Goal: Book appointment/travel/reservation

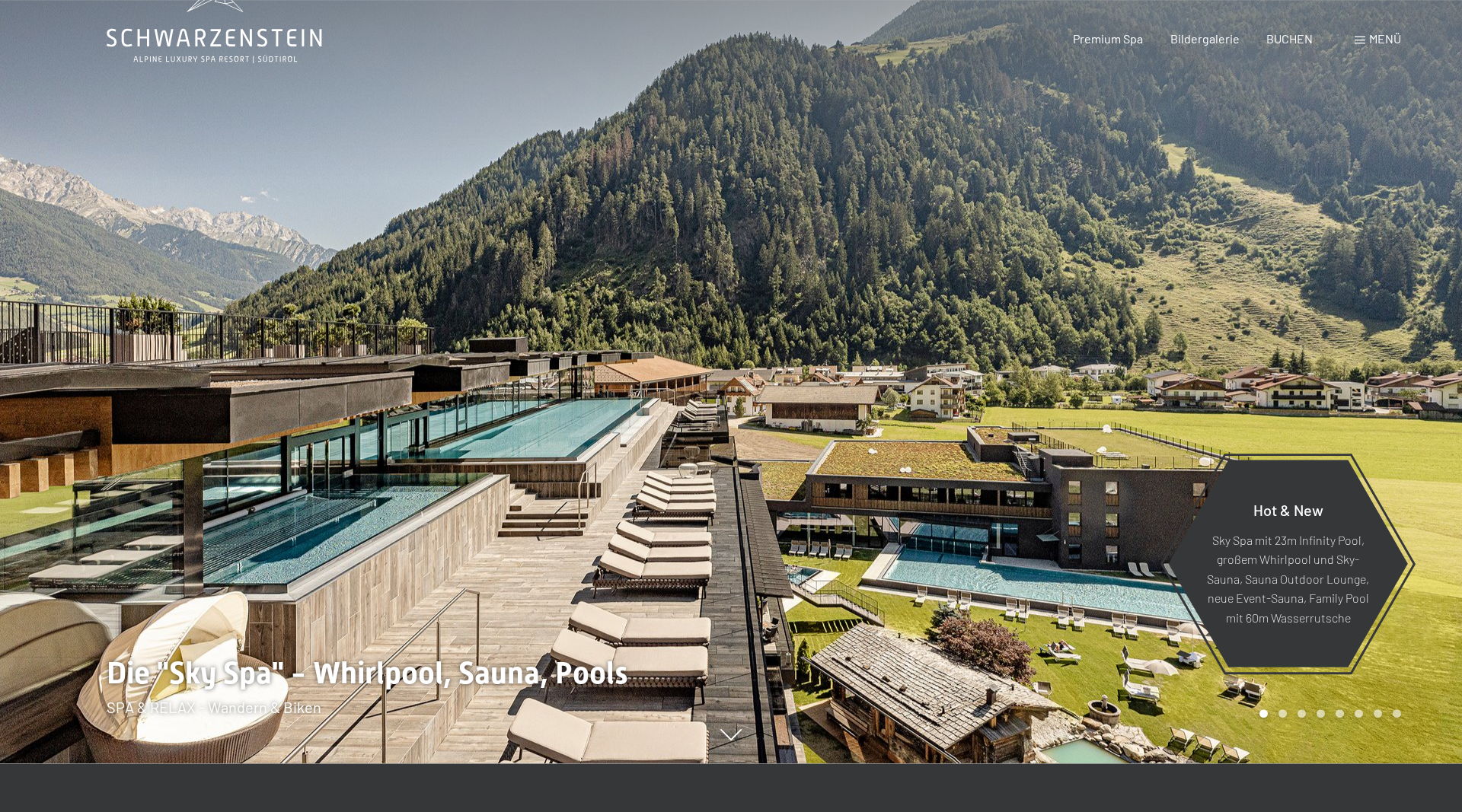
scroll to position [77, 0]
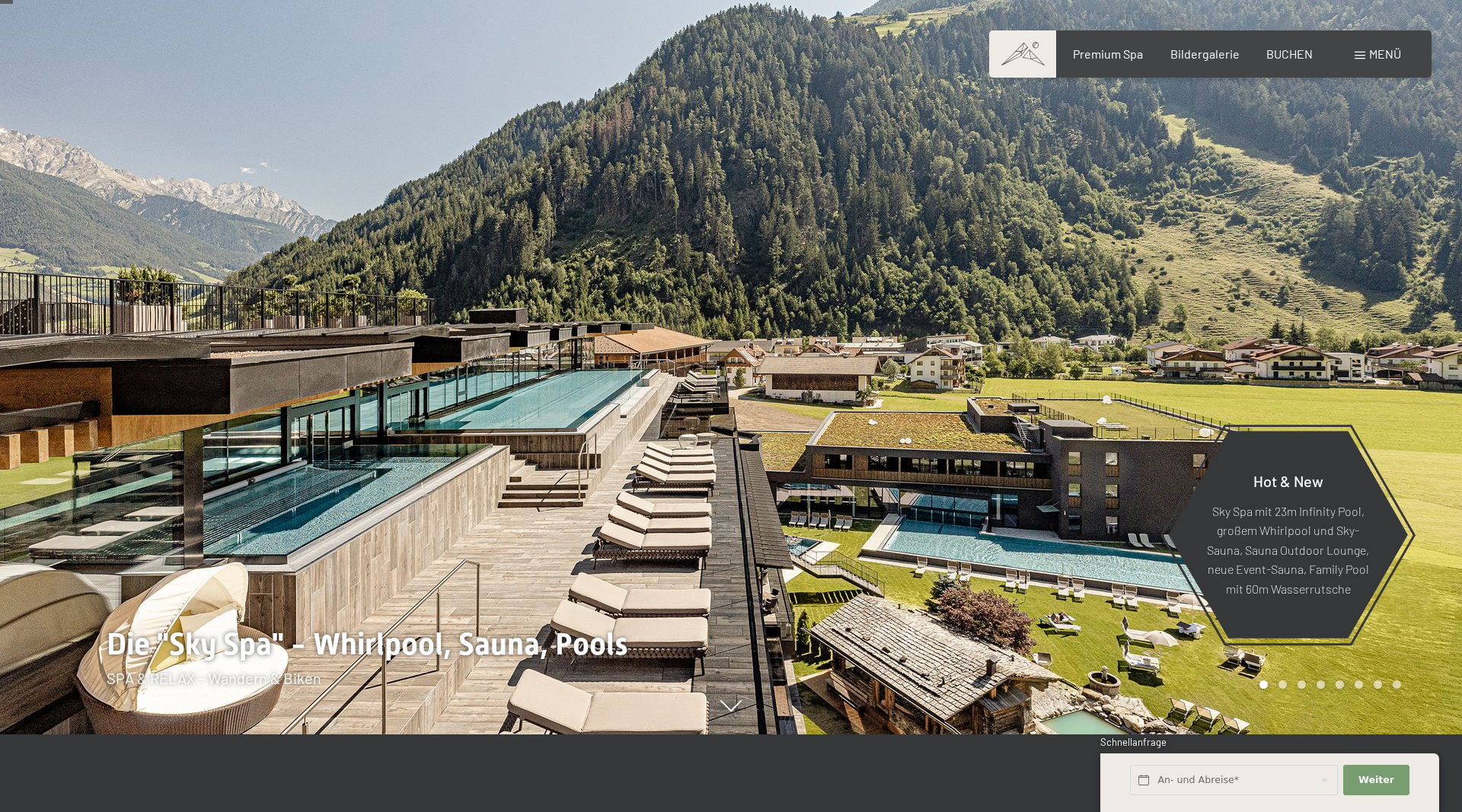
click at [728, 709] on icon at bounding box center [731, 706] width 21 height 11
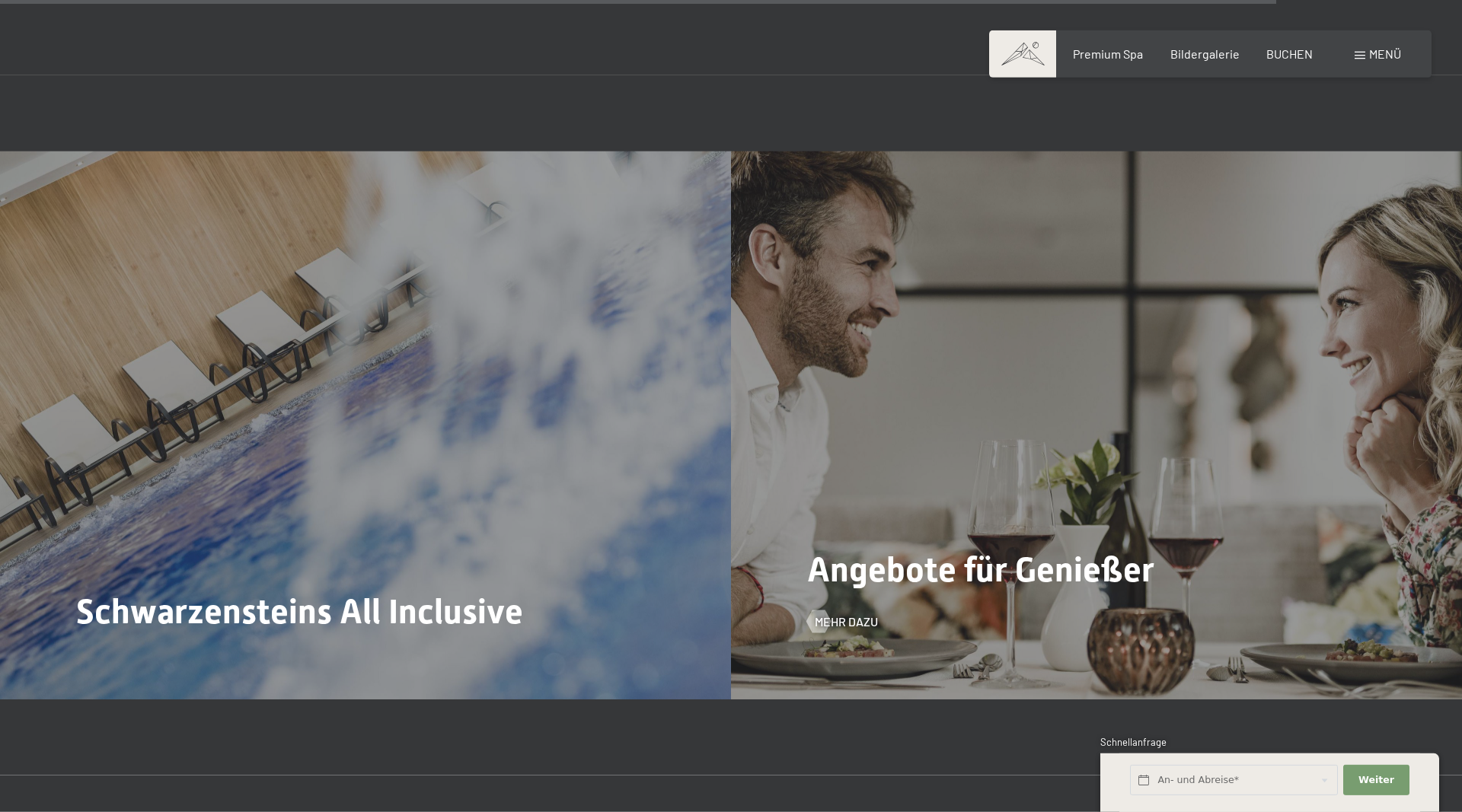
scroll to position [6756, 0]
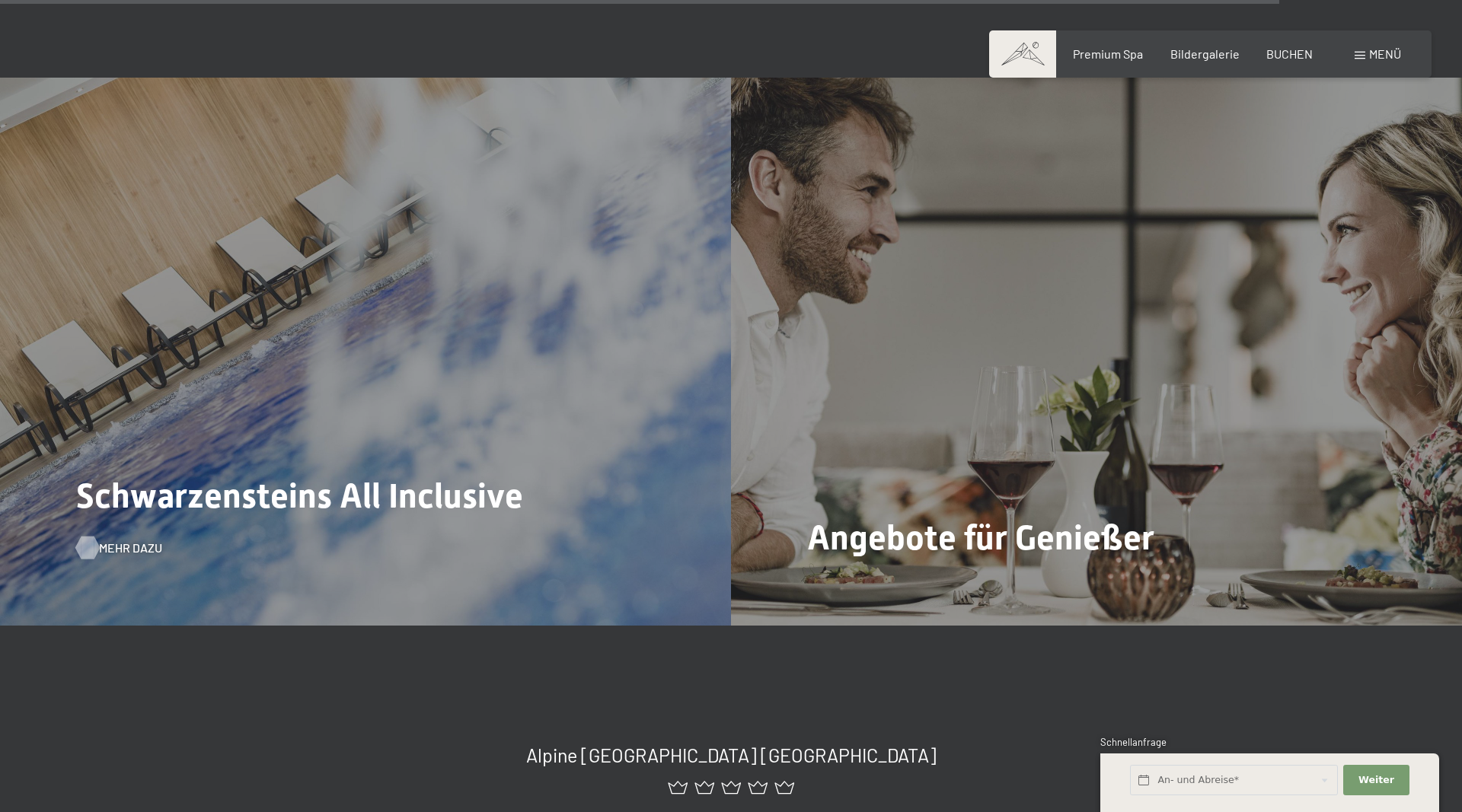
click at [104, 539] on span "Mehr dazu" at bounding box center [130, 547] width 63 height 17
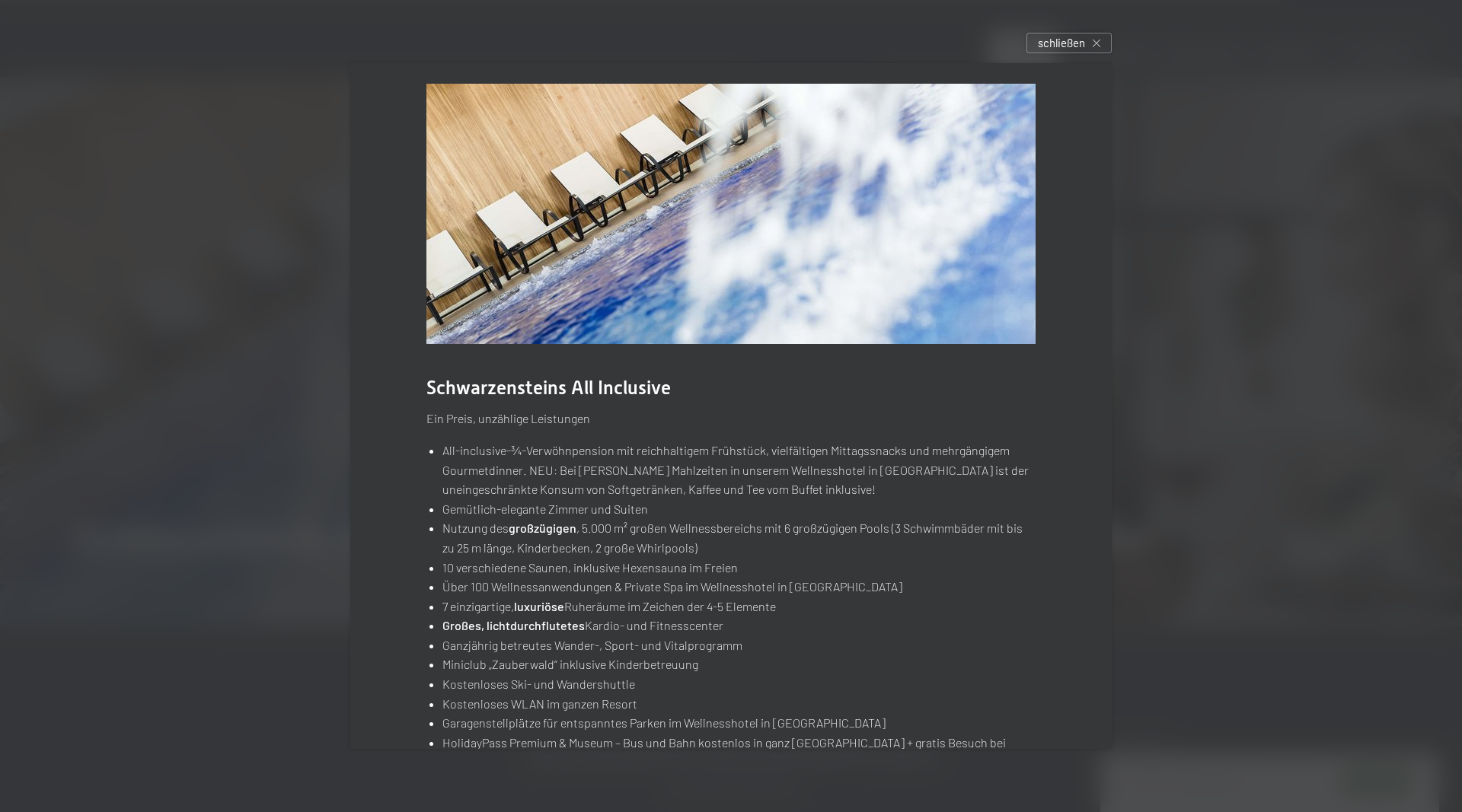
scroll to position [0, 0]
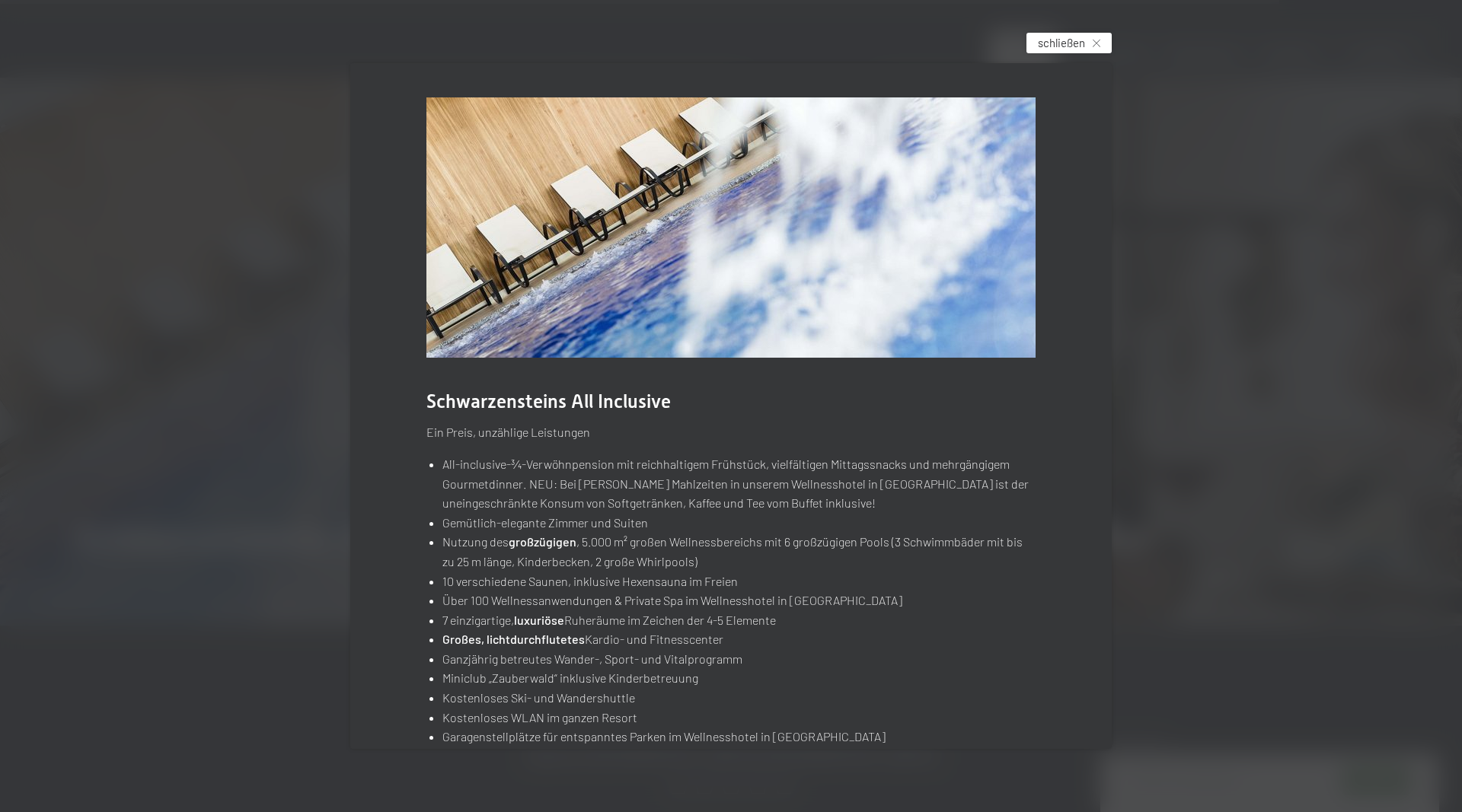
click at [1083, 40] on span "schließen" at bounding box center [1062, 43] width 48 height 16
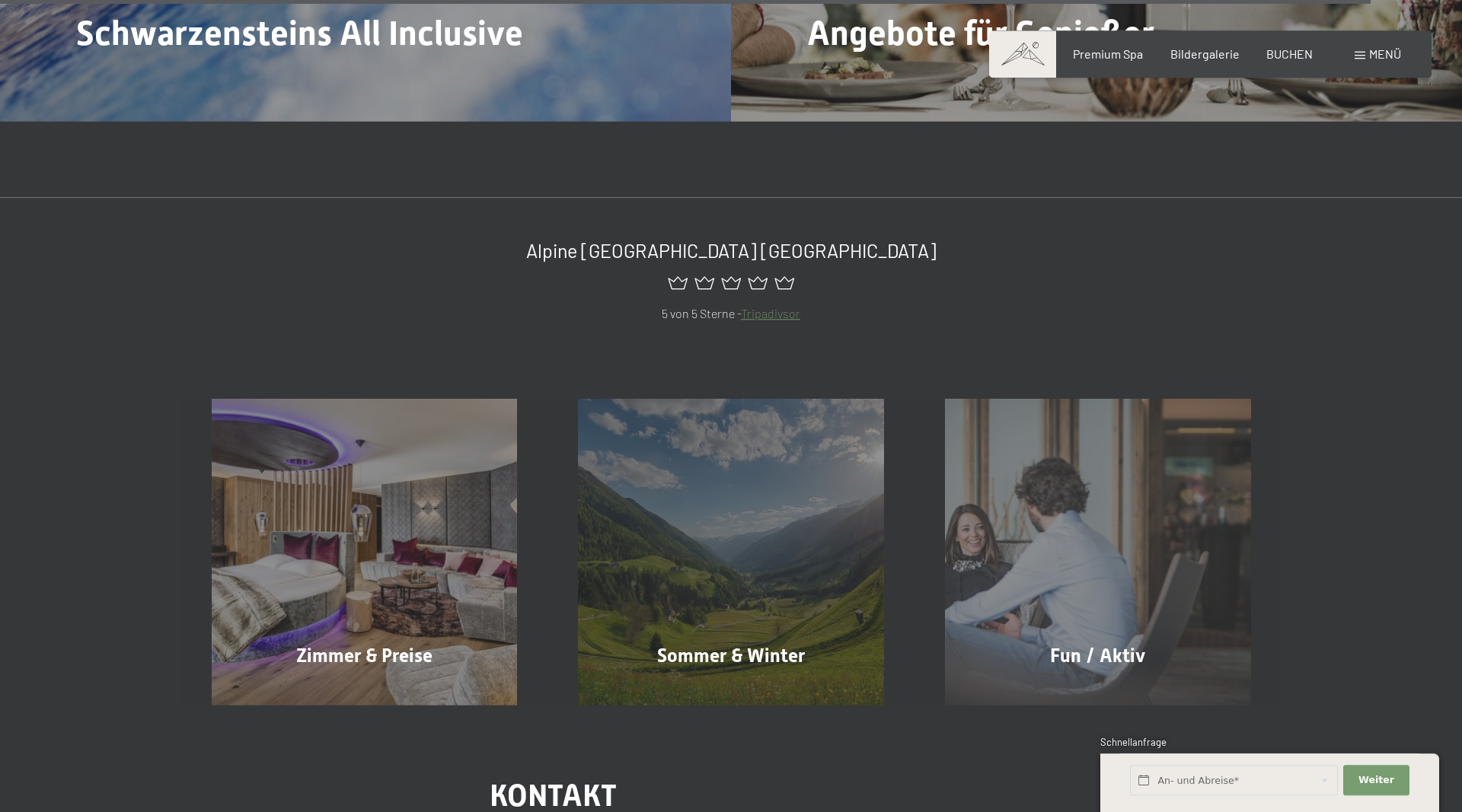
scroll to position [7299, 0]
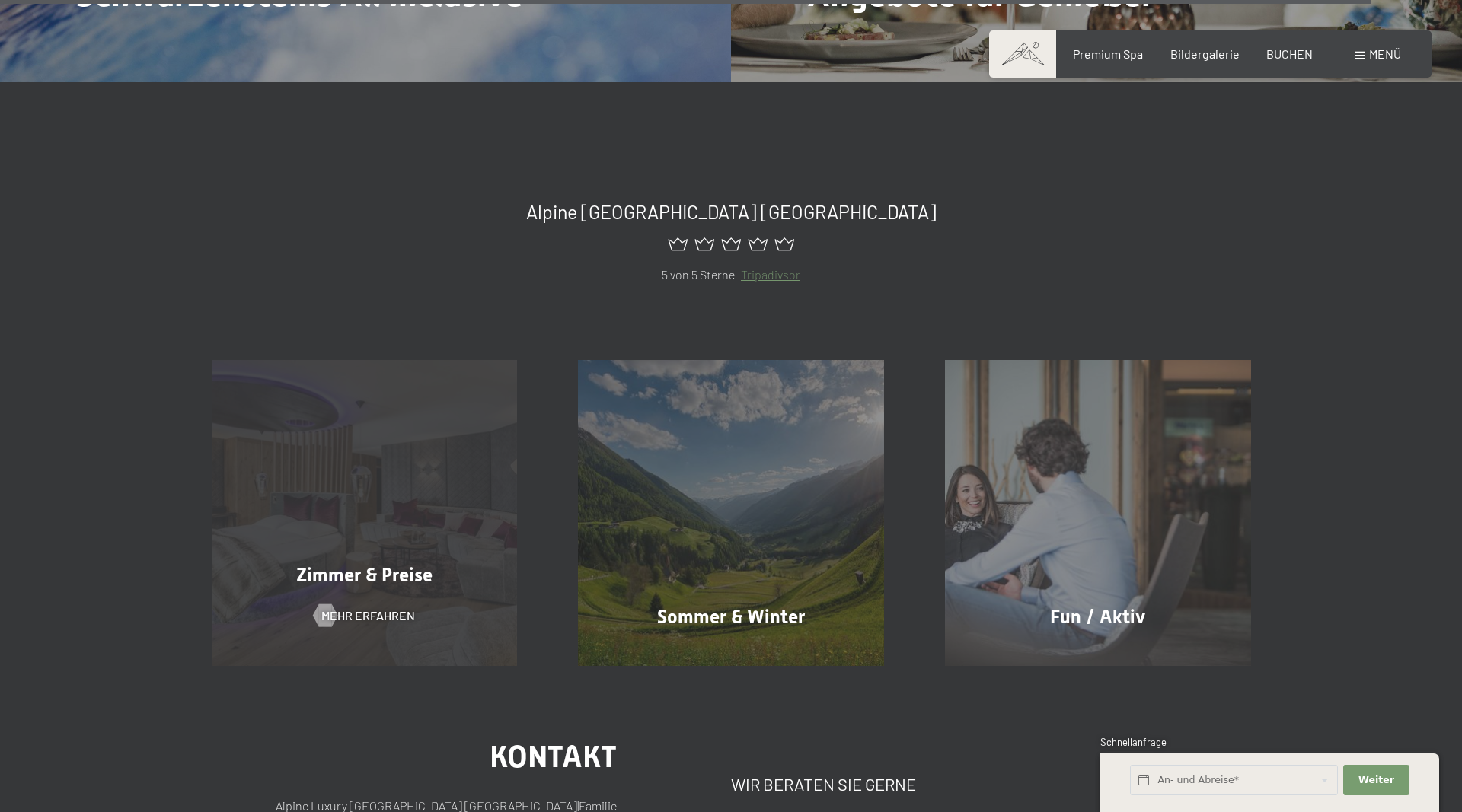
click at [381, 564] on span "Zimmer & Preise" at bounding box center [364, 574] width 136 height 22
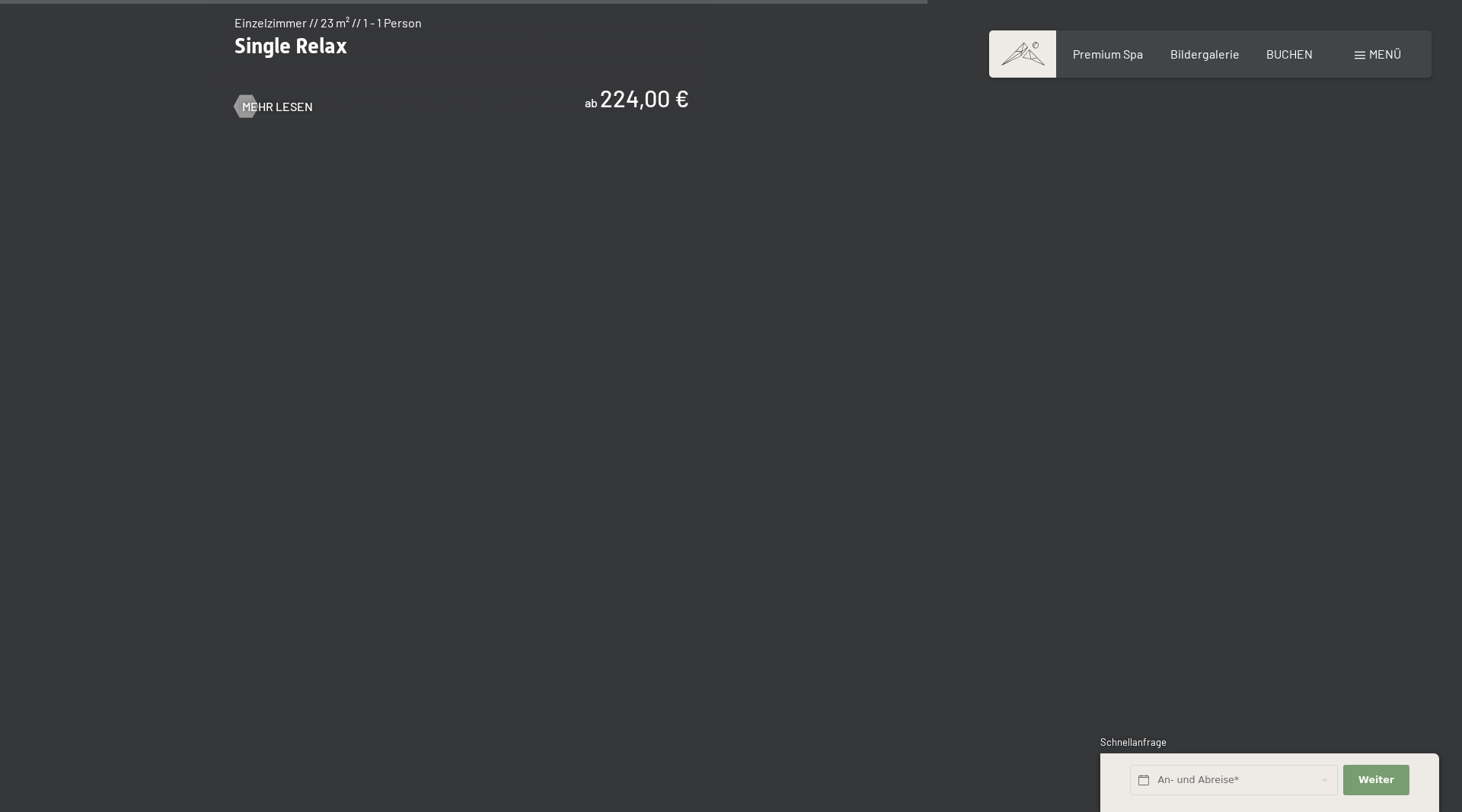
scroll to position [3261, 0]
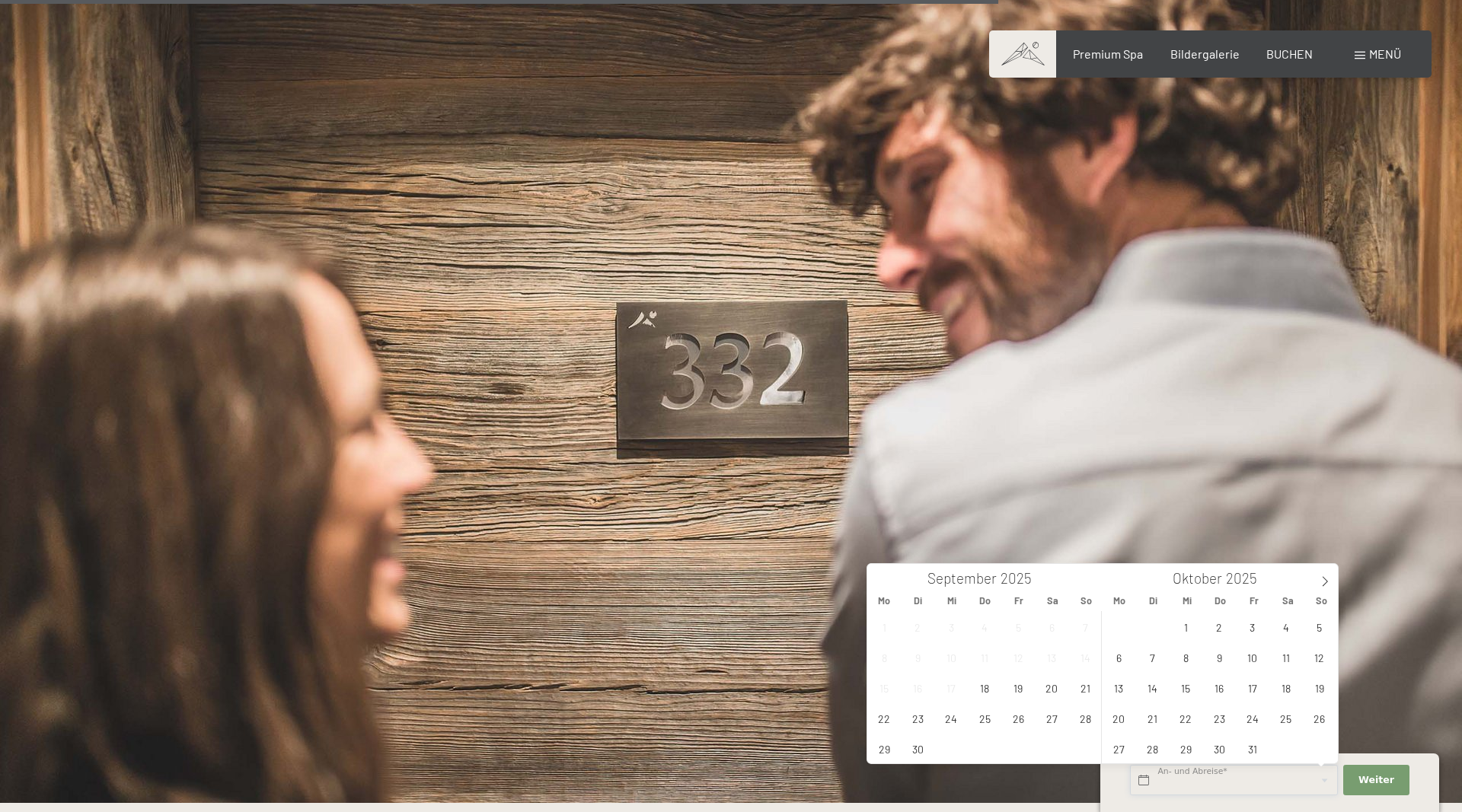
click at [1243, 777] on input "text" at bounding box center [1234, 780] width 208 height 31
click at [1325, 587] on span at bounding box center [1325, 576] width 26 height 26
click at [1313, 655] on span "9" at bounding box center [1319, 657] width 30 height 30
click at [1288, 686] on span "15" at bounding box center [1286, 688] width 30 height 30
type input "So. 09.11.2025 - Sa. 15.11.2025"
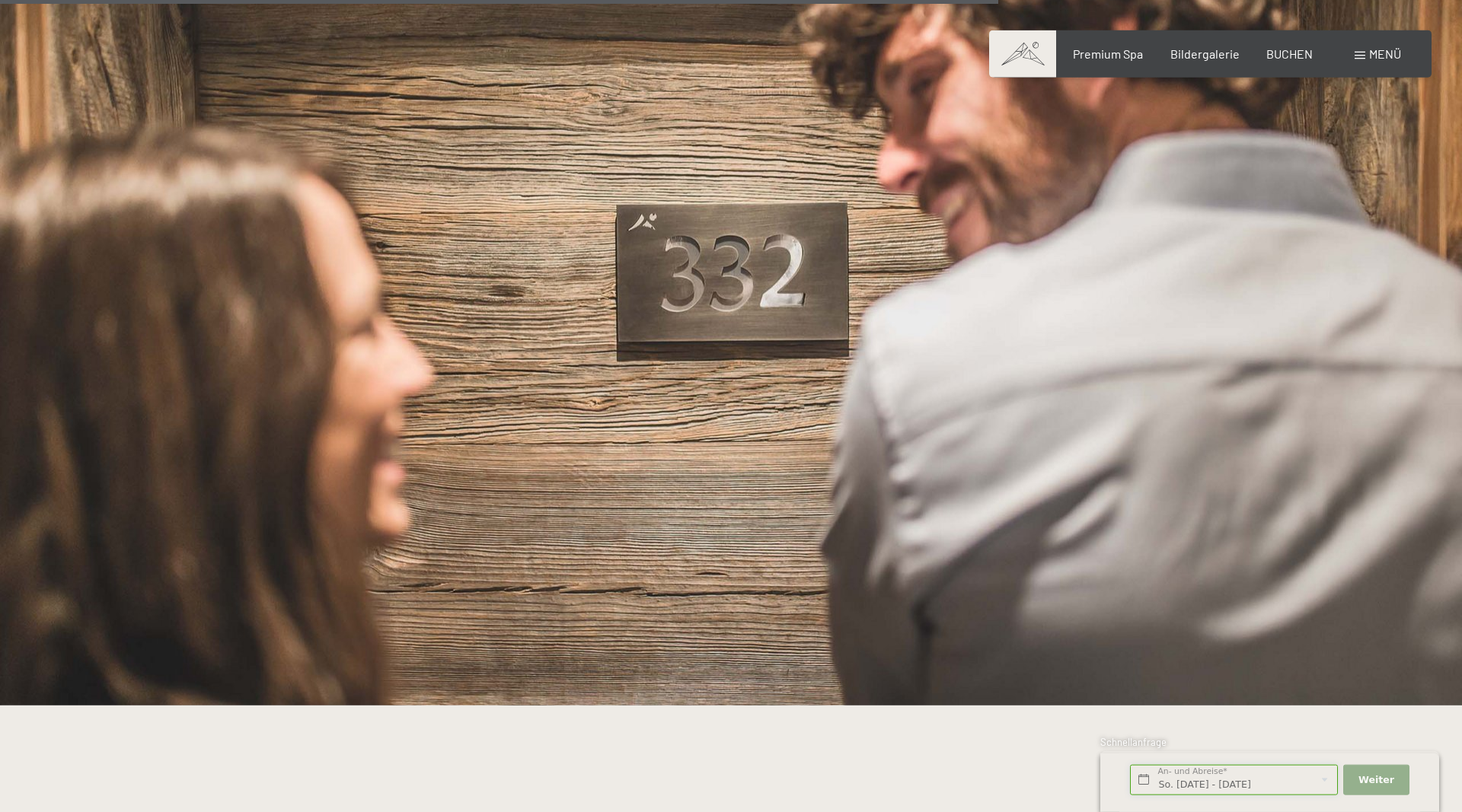
scroll to position [3416, 0]
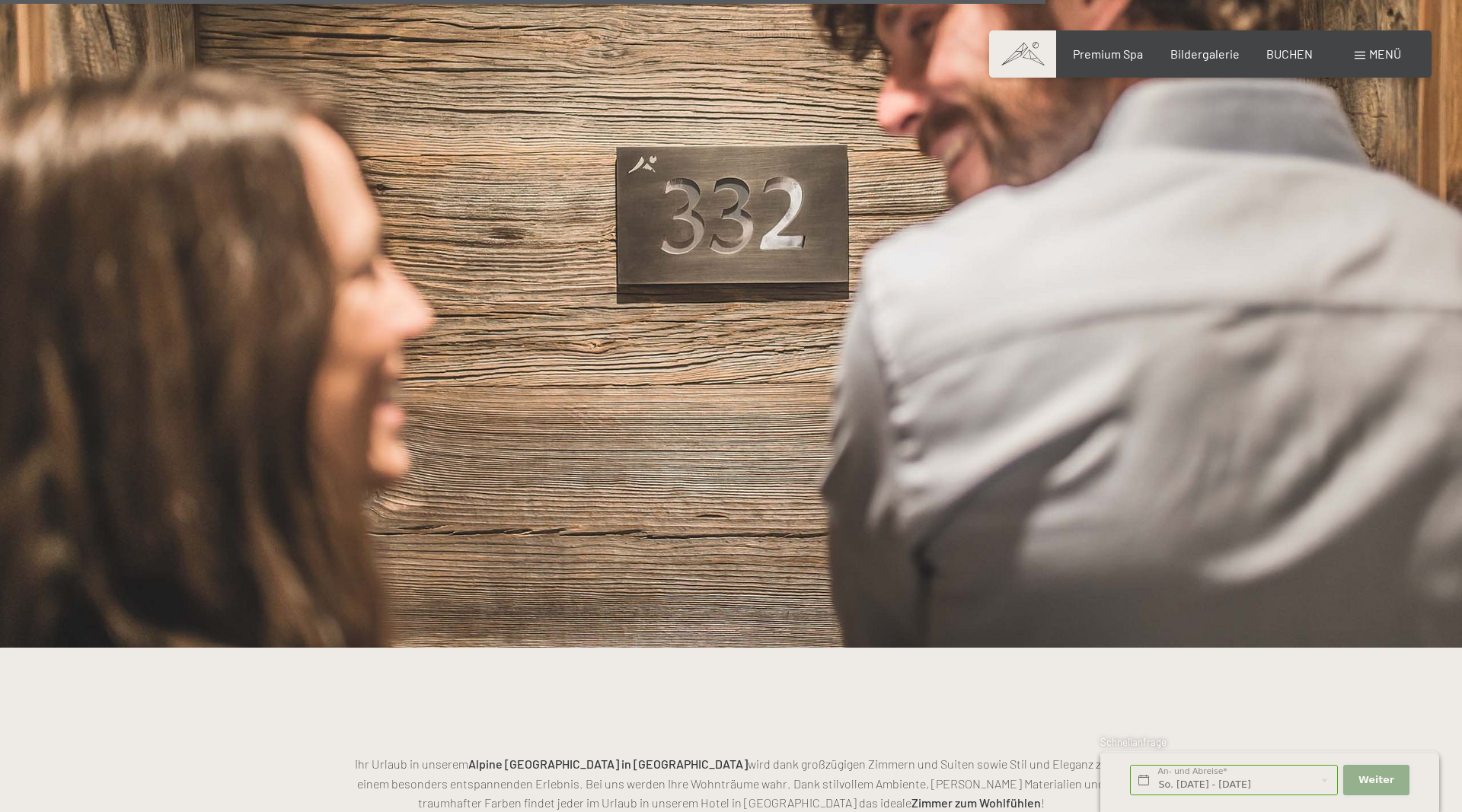
click at [1376, 777] on span "Weiter" at bounding box center [1377, 780] width 36 height 14
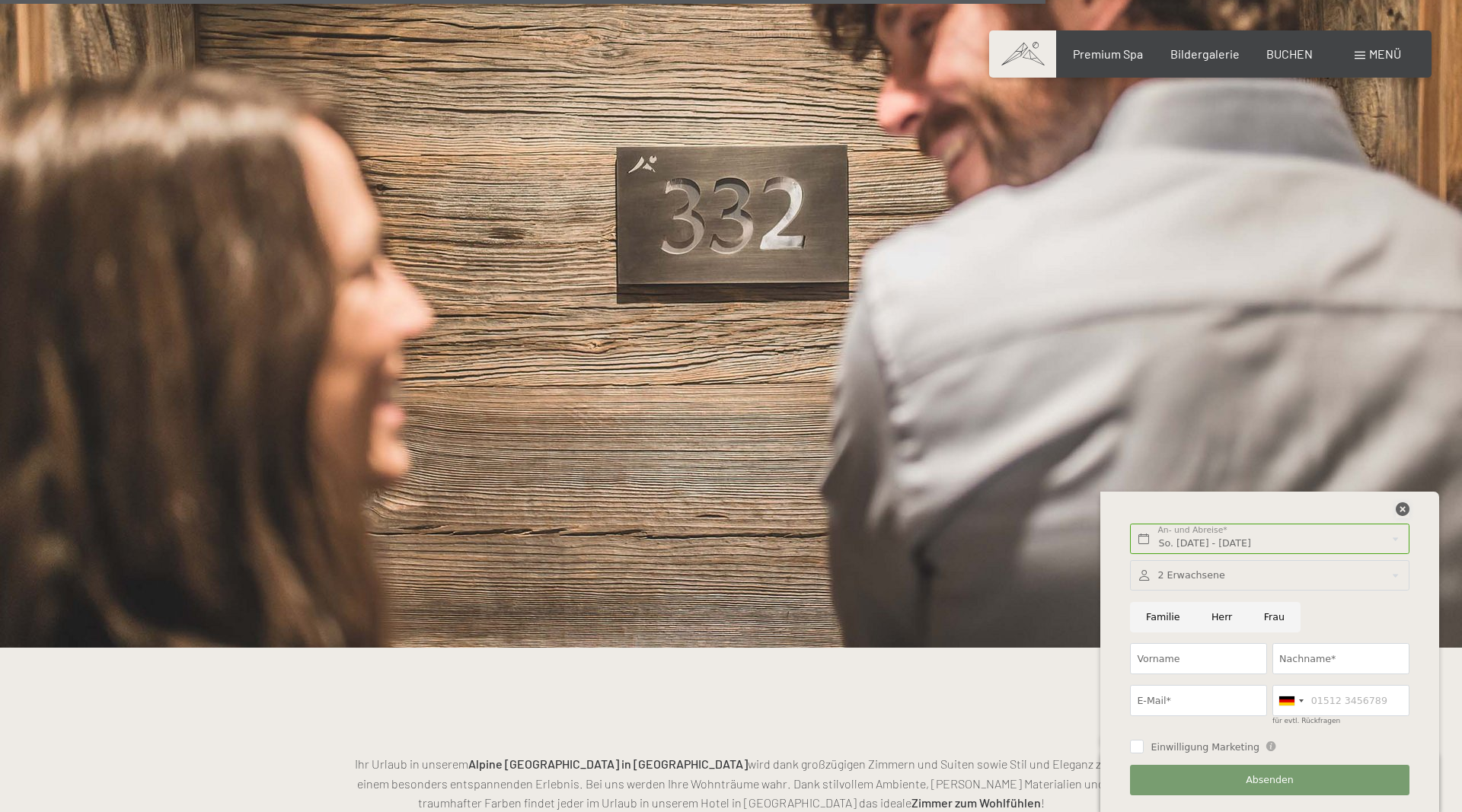
click at [1400, 507] on icon at bounding box center [1403, 509] width 14 height 14
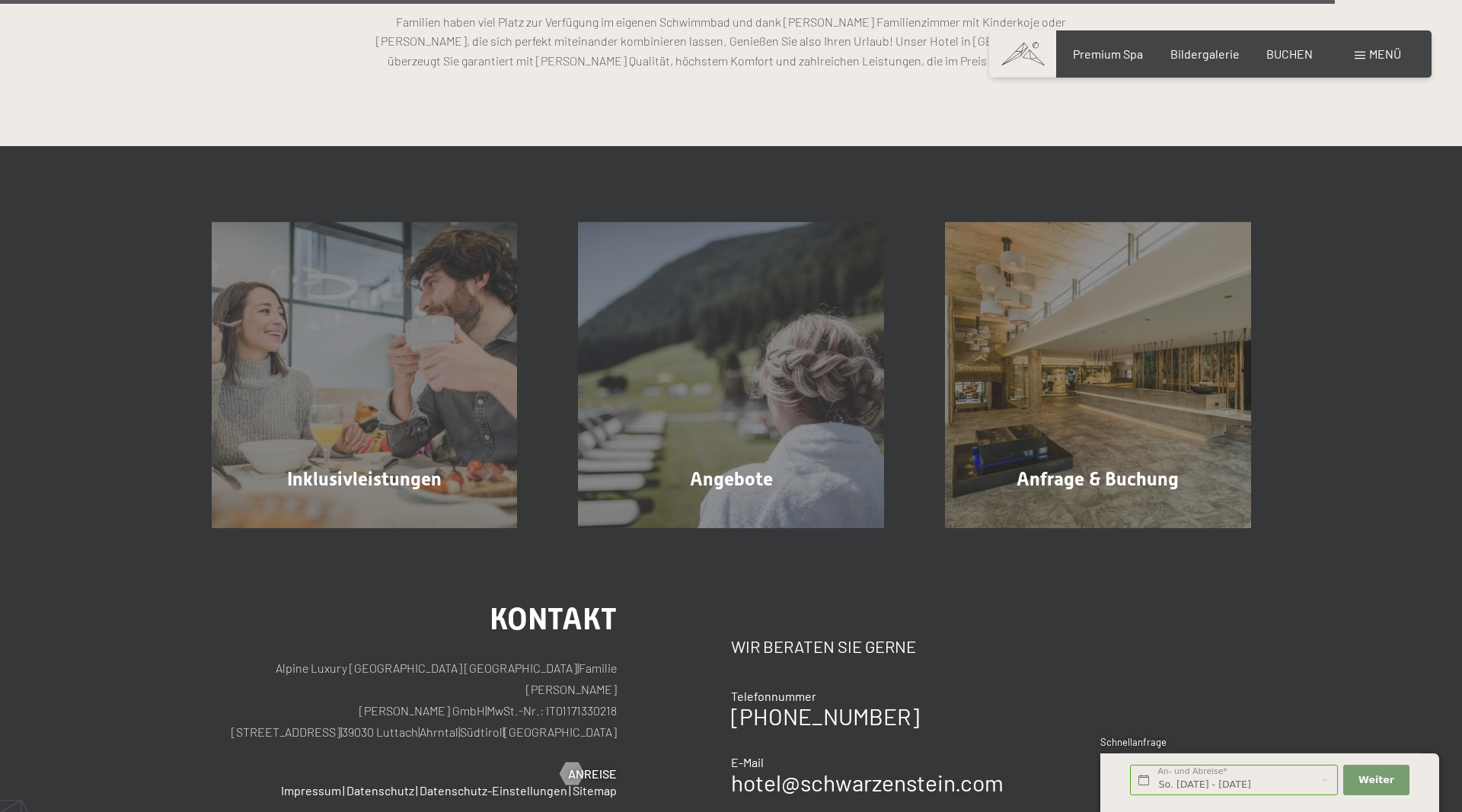
scroll to position [4503, 0]
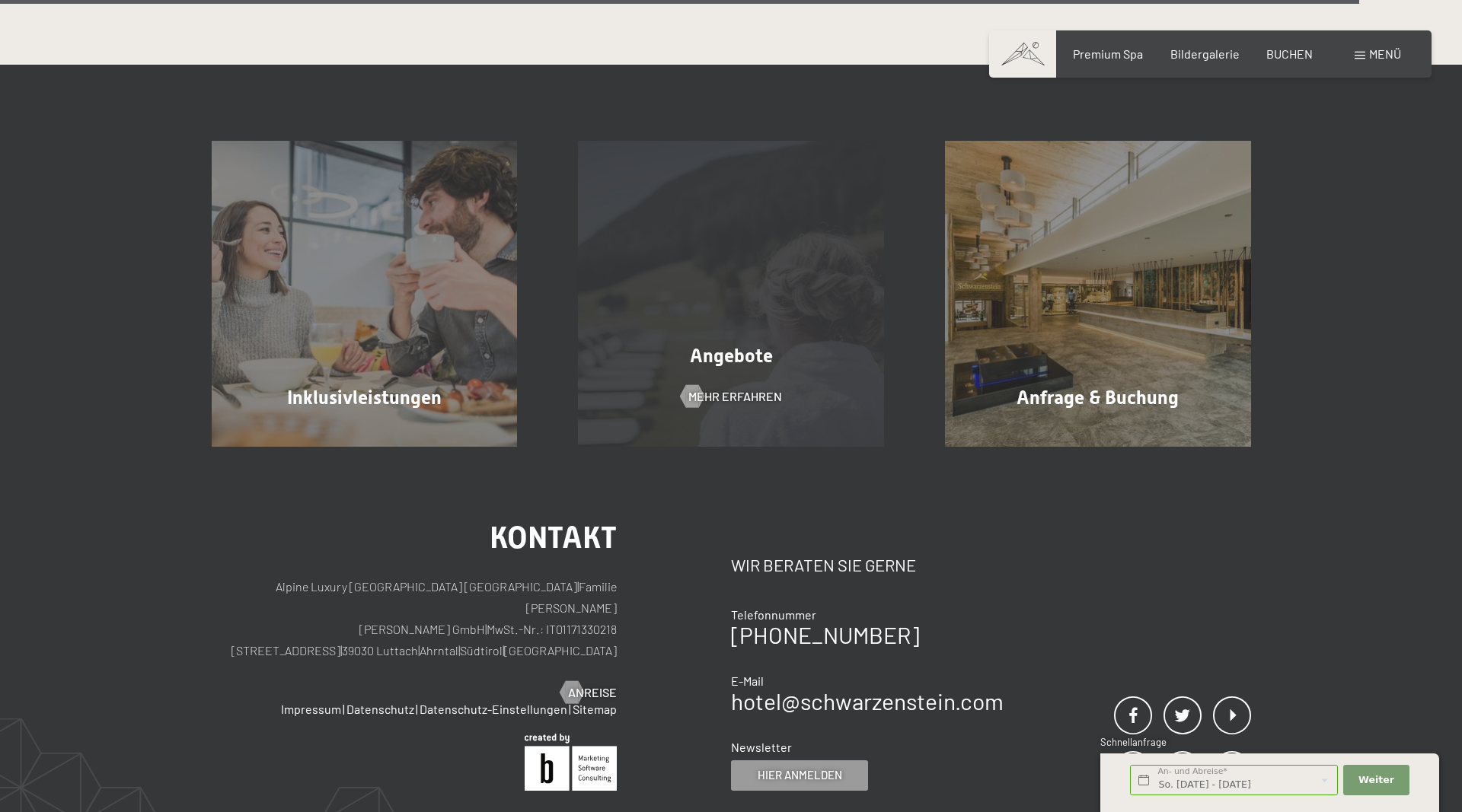
click at [799, 383] on div "Angebote Mehr erfahren" at bounding box center [731, 294] width 367 height 306
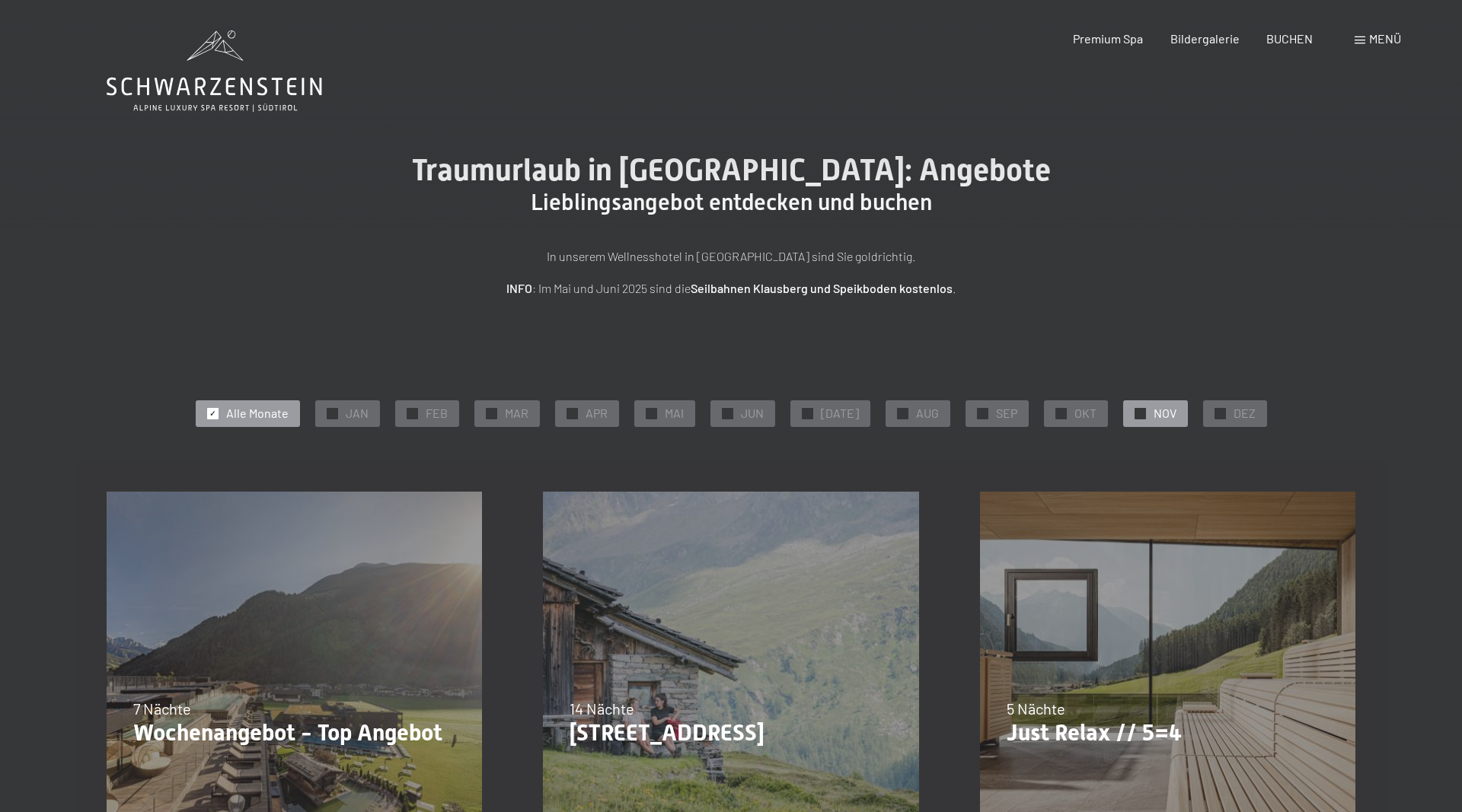
click at [1142, 419] on div "✓ NOV" at bounding box center [1156, 413] width 65 height 26
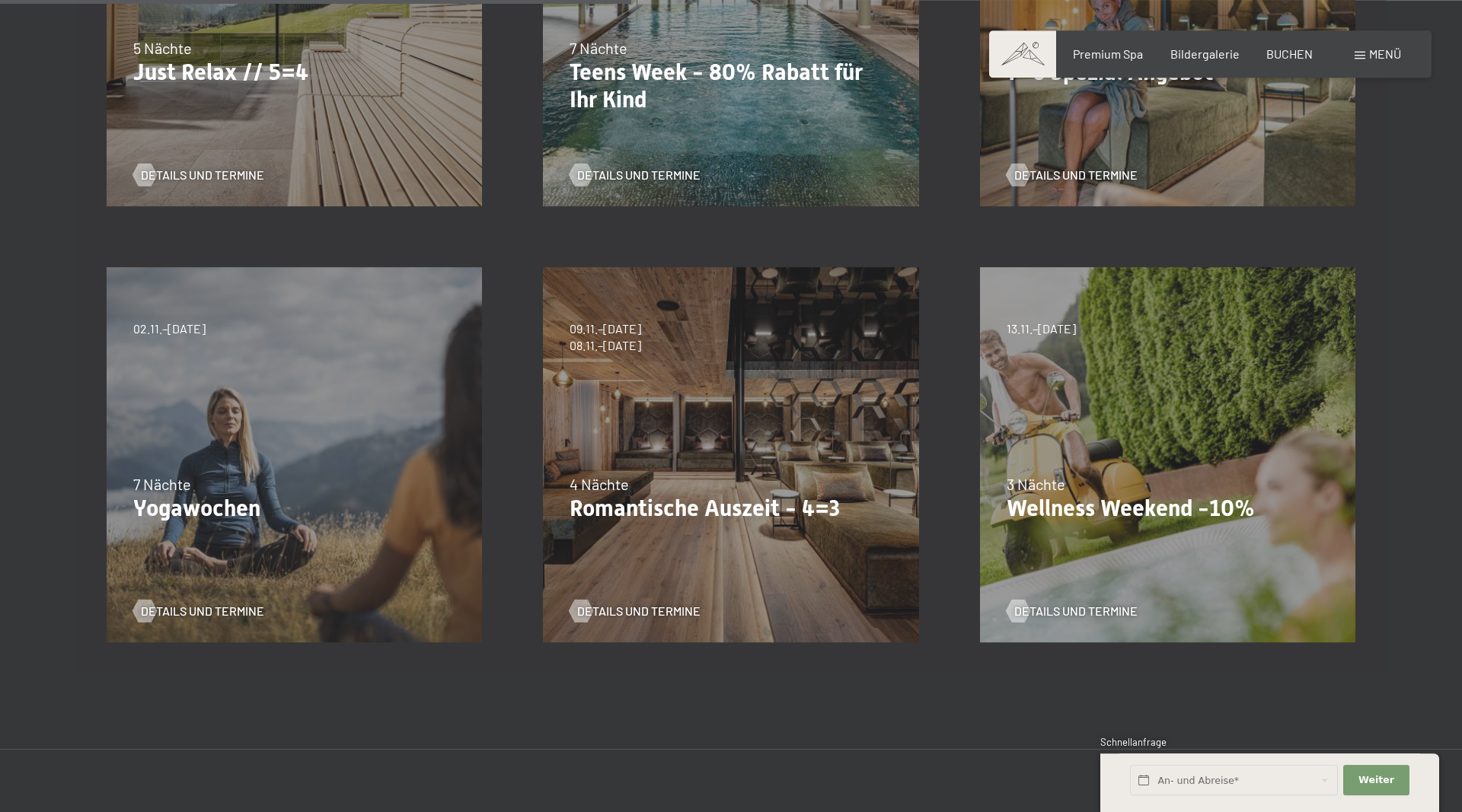
scroll to position [699, 0]
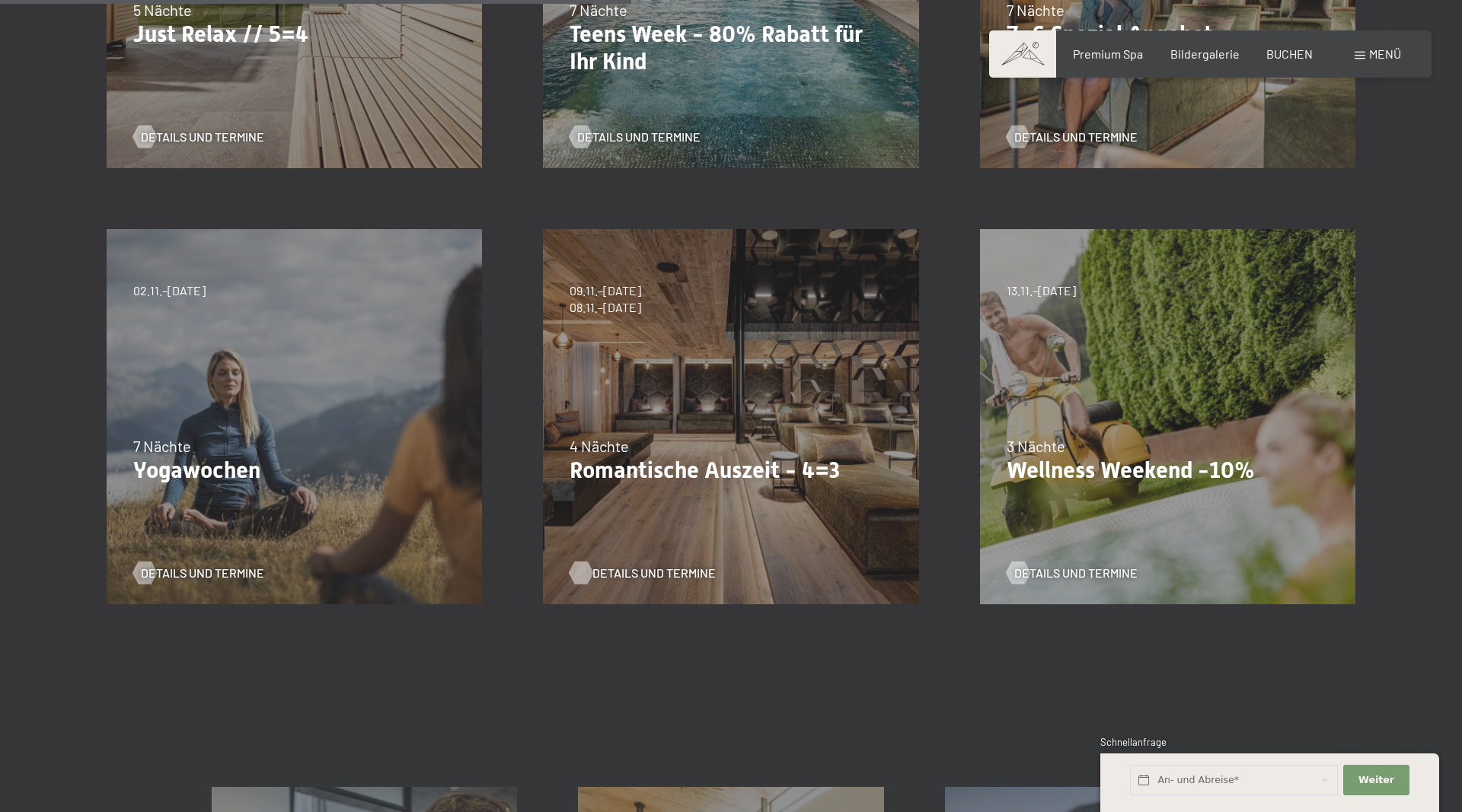
click at [684, 571] on span "Details und Termine" at bounding box center [654, 573] width 123 height 17
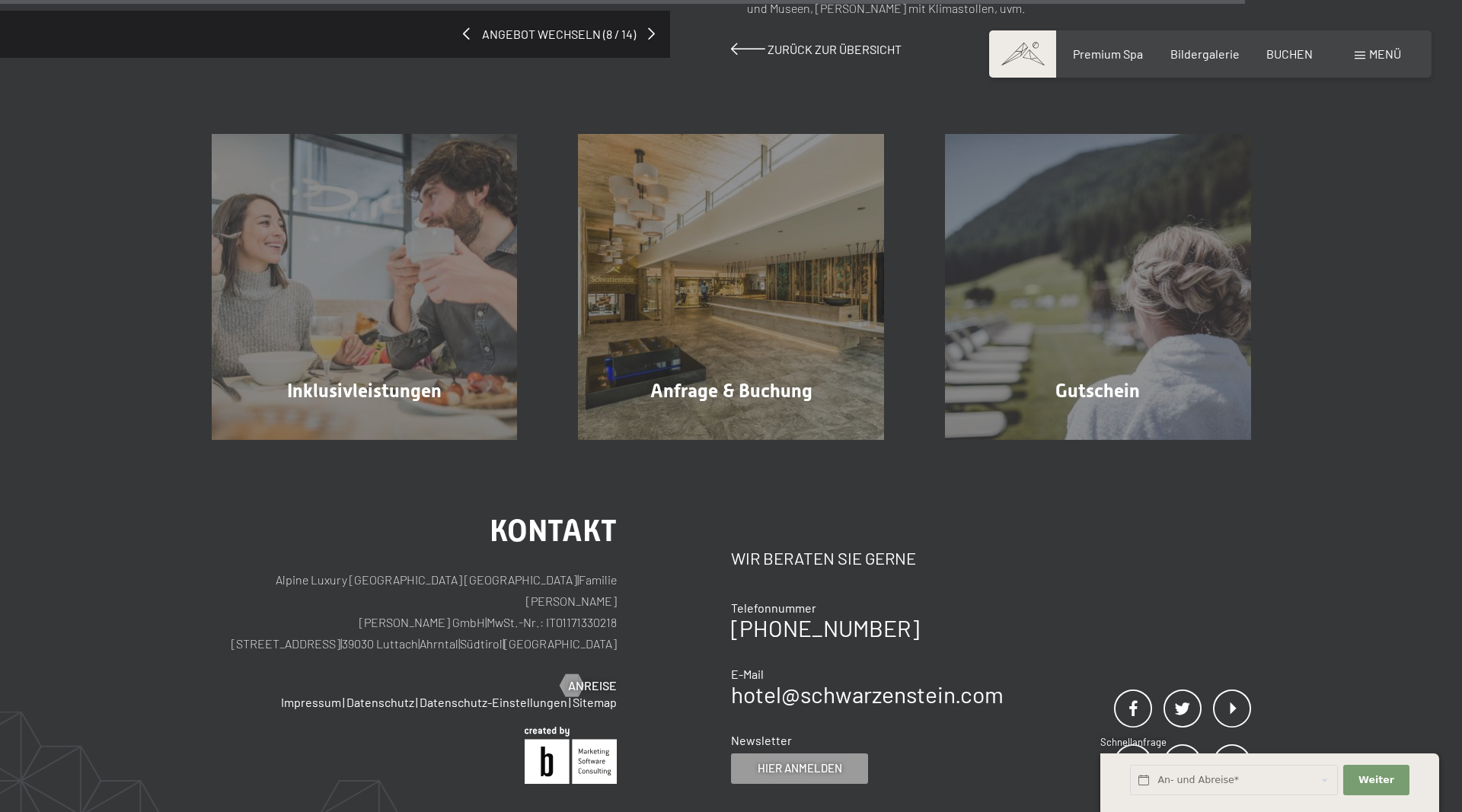
scroll to position [1553, 0]
